Goal: Information Seeking & Learning: Learn about a topic

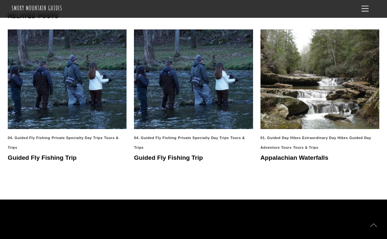
scroll to position [1082, 0]
click at [290, 154] on link "Appalachian Waterfalls" at bounding box center [295, 157] width 68 height 7
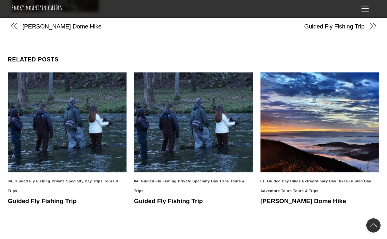
scroll to position [523, 0]
click at [290, 198] on link "[PERSON_NAME] Dome Hike" at bounding box center [304, 200] width 86 height 7
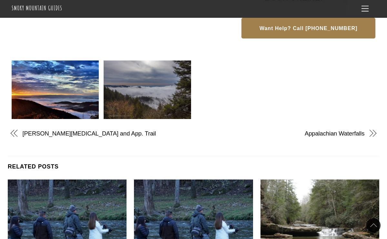
scroll to position [326, 0]
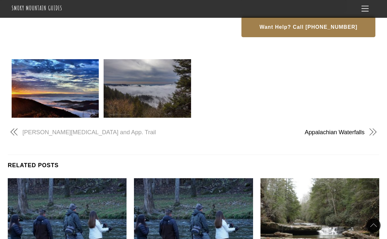
click at [55, 130] on link "Charlies Bunion and App. Trail" at bounding box center [103, 132] width 160 height 8
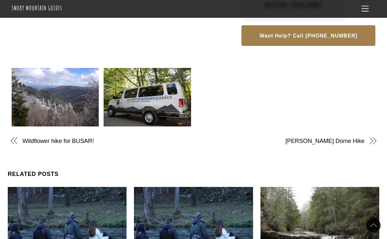
scroll to position [380, 0]
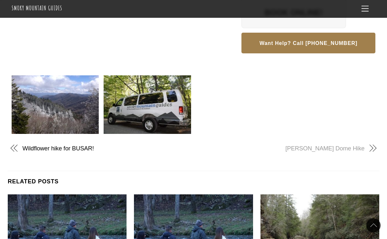
click at [347, 146] on link "Clingman’s Dome Hike" at bounding box center [284, 148] width 160 height 8
click at [69, 144] on link "Wildflower hike for BUSAR!" at bounding box center [103, 148] width 160 height 8
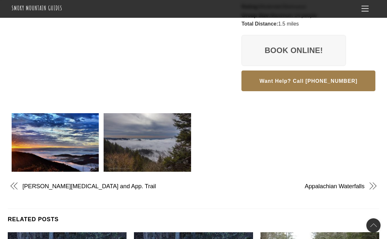
scroll to position [195, 0]
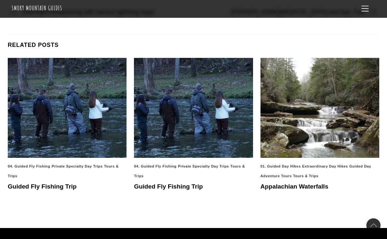
scroll to position [283, 0]
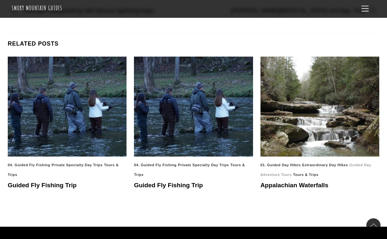
click at [273, 164] on link "Guided Day Adventure Tours" at bounding box center [316, 170] width 111 height 14
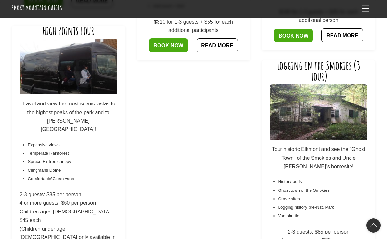
scroll to position [925, 0]
